Goal: Book appointment/travel/reservation

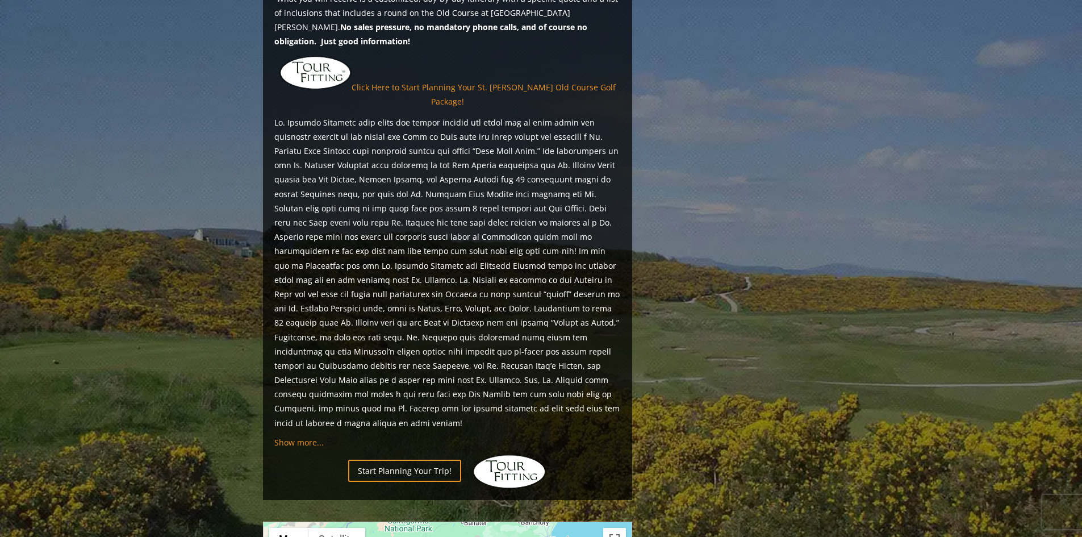
scroll to position [965, 0]
click at [305, 436] on span "Show more..." at bounding box center [298, 441] width 49 height 11
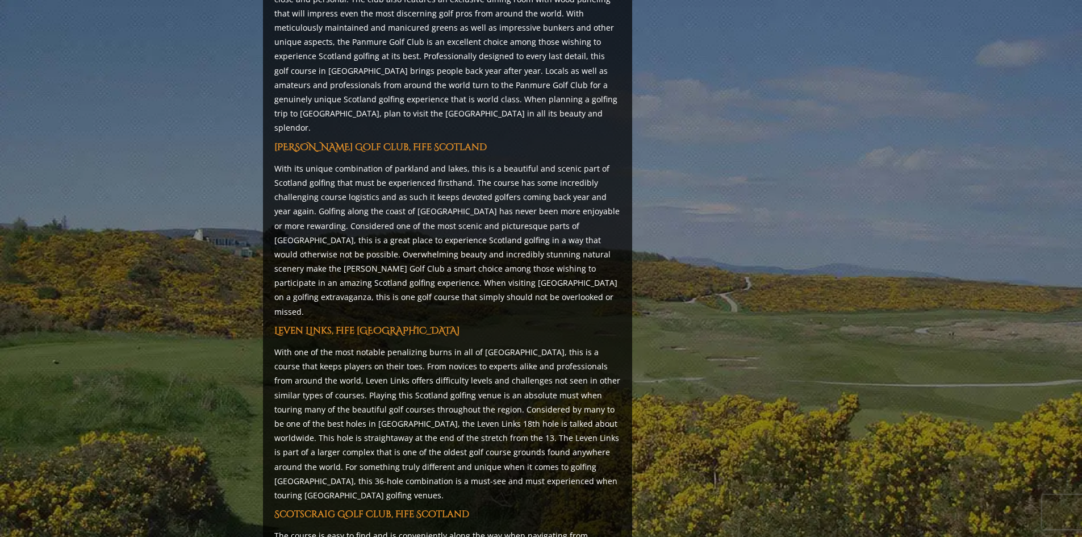
scroll to position [4429, 0]
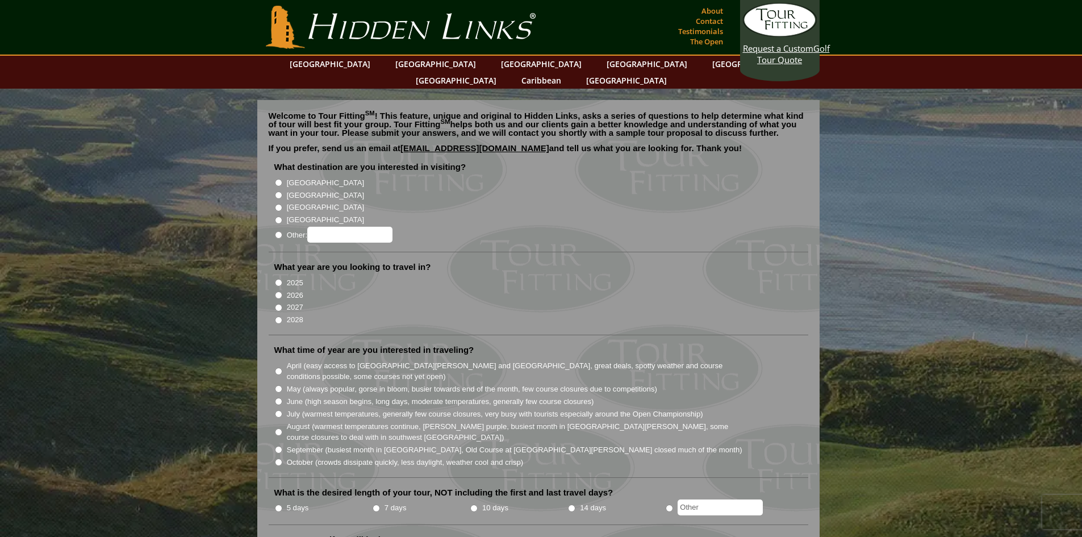
click at [277, 191] on input "[GEOGRAPHIC_DATA]" at bounding box center [278, 194] width 7 height 7
radio input "true"
click at [277, 291] on input "2026" at bounding box center [278, 294] width 7 height 7
radio input "true"
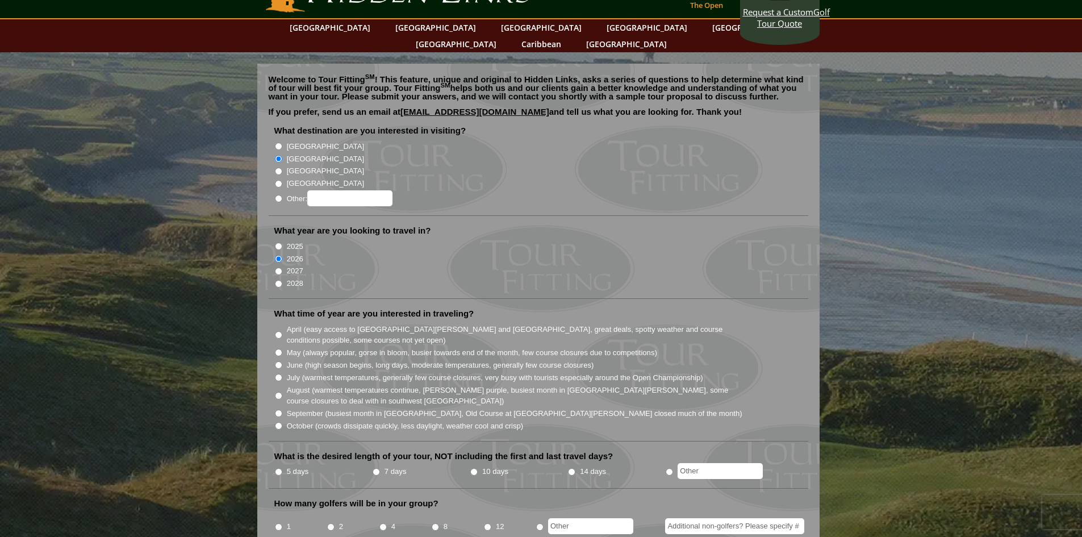
scroll to position [57, 0]
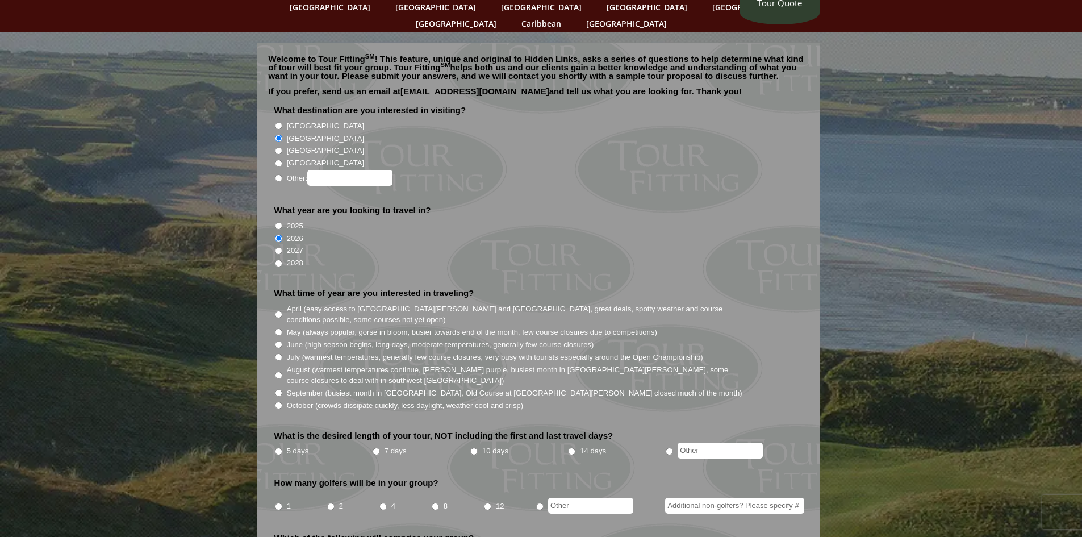
click at [278, 353] on input "July (warmest temperatures, generally few course closures, very busy with touri…" at bounding box center [278, 356] width 7 height 7
radio input "true"
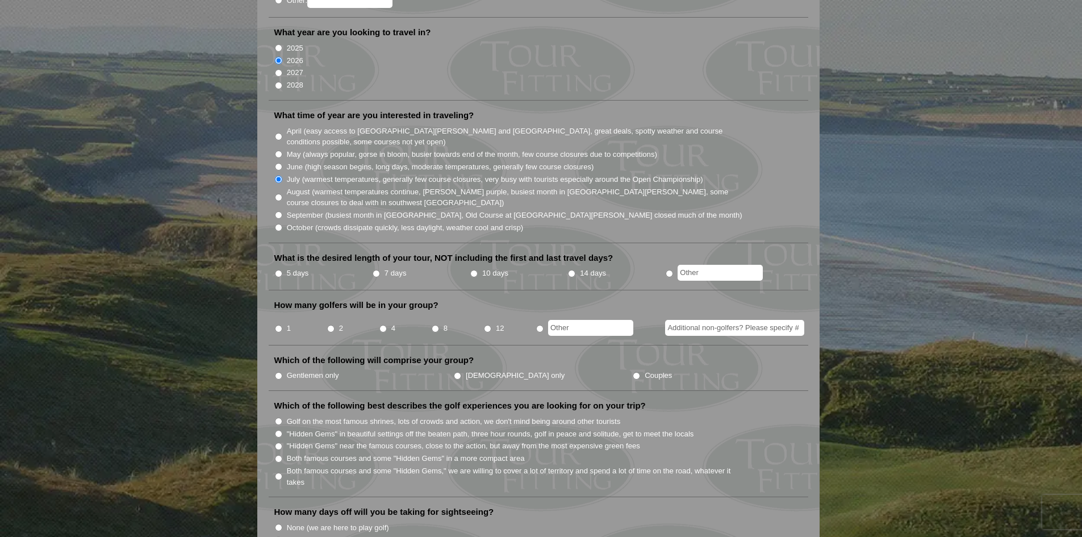
scroll to position [0, 0]
